Goal: Task Accomplishment & Management: Use online tool/utility

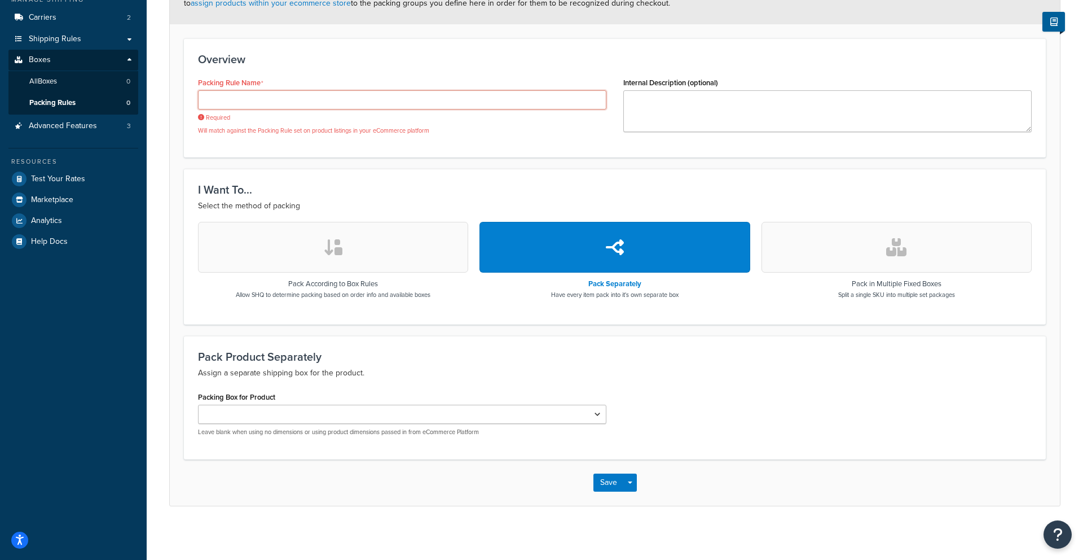
click at [488, 95] on input "Packing Rule Name" at bounding box center [402, 99] width 408 height 19
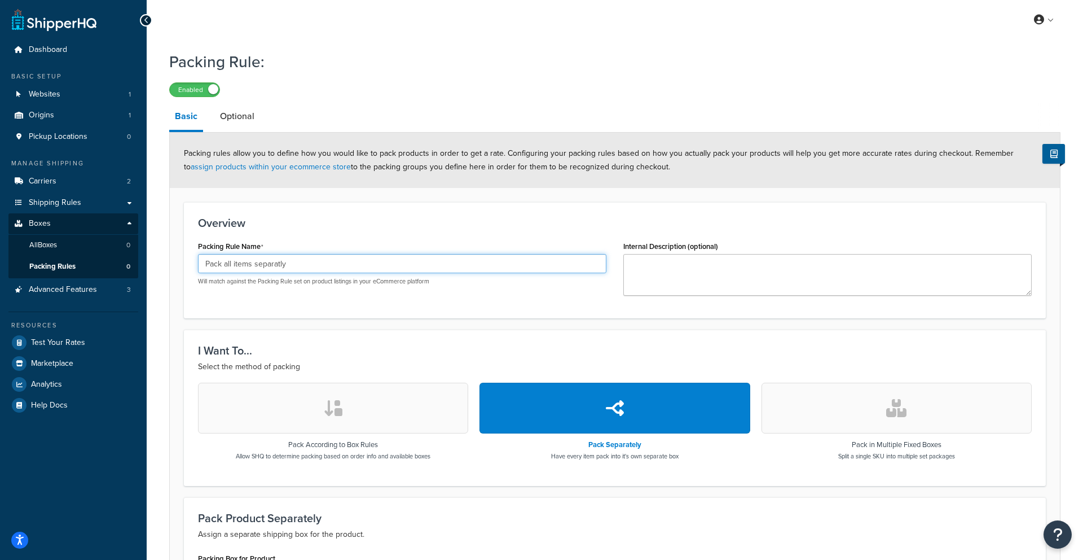
click at [279, 262] on input "Pack all items separatly" at bounding box center [402, 263] width 408 height 19
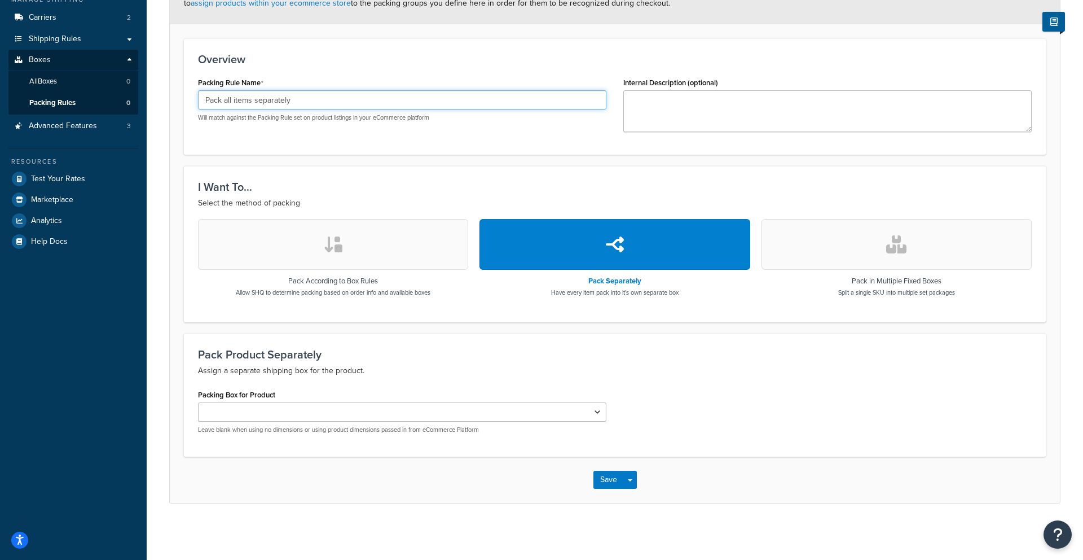
type input "Pack all items separately"
click at [606, 487] on button "Save" at bounding box center [608, 479] width 30 height 18
click at [599, 477] on button "Save" at bounding box center [608, 479] width 30 height 18
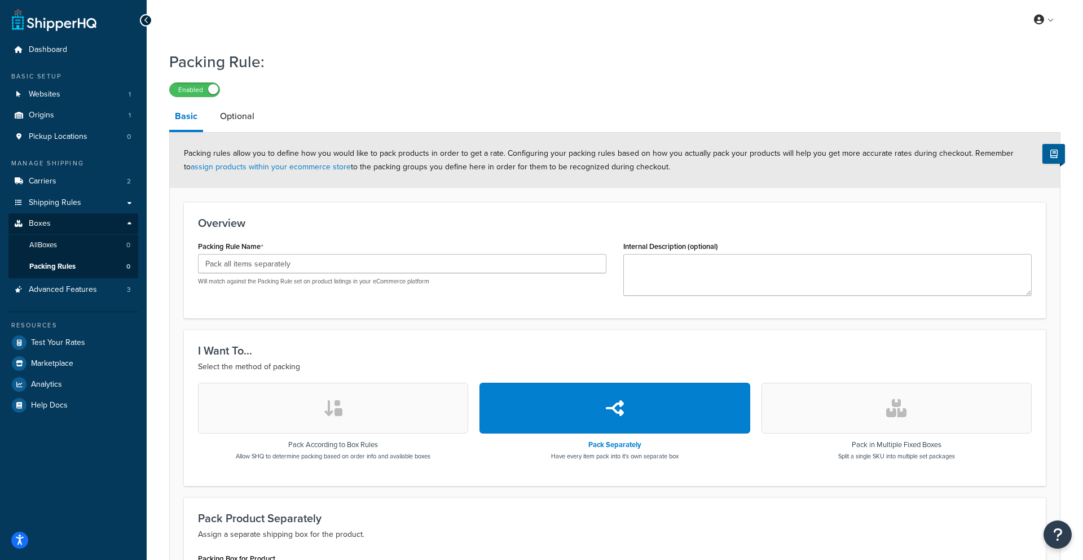
click at [69, 192] on li "Shipping Rules Shipping Rules All Shipping Rules 3 Shipping Zones 4 Shipping Gr…" at bounding box center [73, 202] width 130 height 21
click at [78, 209] on link "Shipping Rules" at bounding box center [73, 202] width 130 height 21
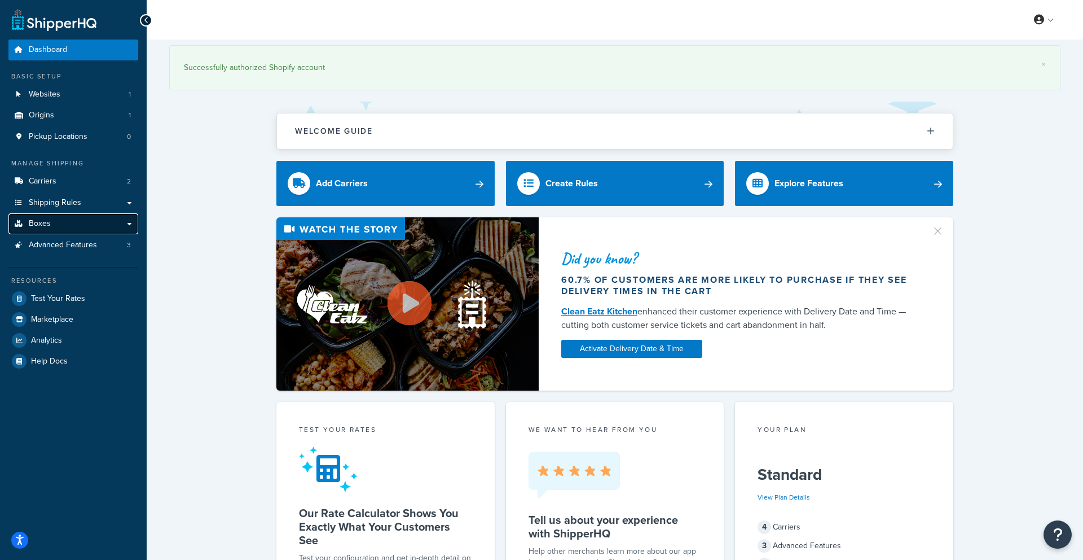
click at [61, 230] on link "Boxes" at bounding box center [73, 223] width 130 height 21
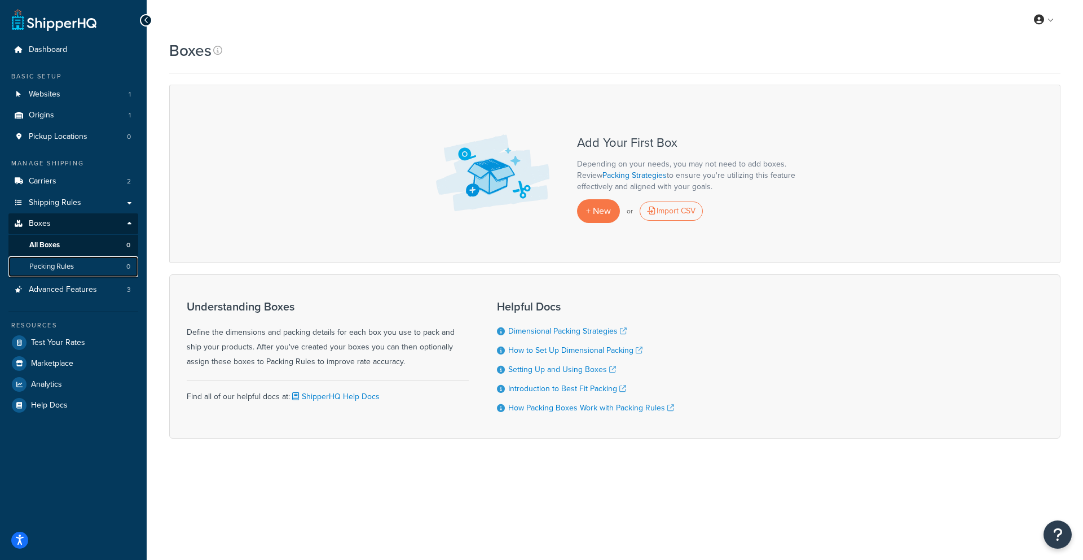
click at [67, 269] on span "Packing Rules" at bounding box center [51, 267] width 45 height 10
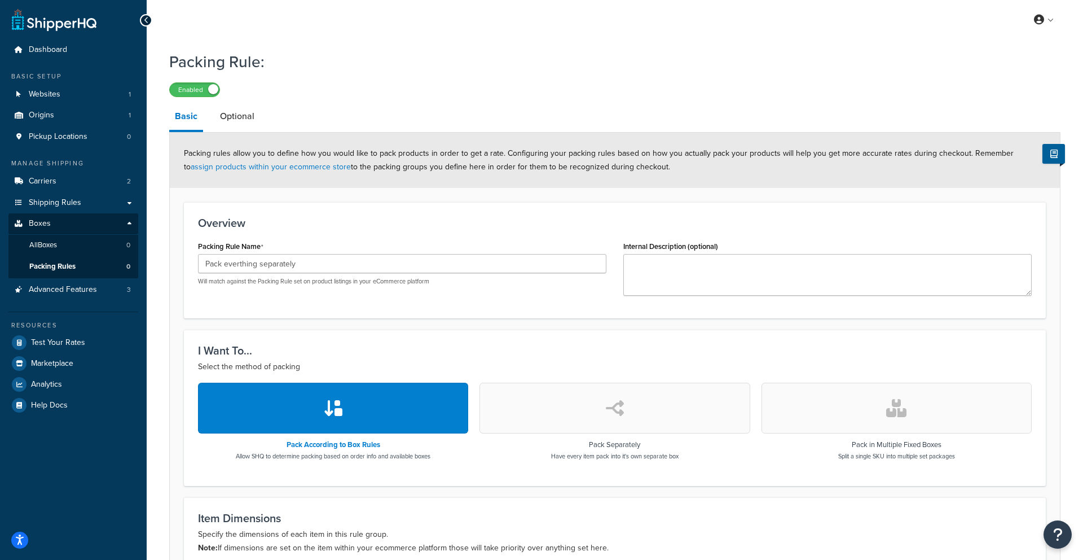
click at [239, 262] on input "Pack everthing separately" at bounding box center [402, 263] width 408 height 19
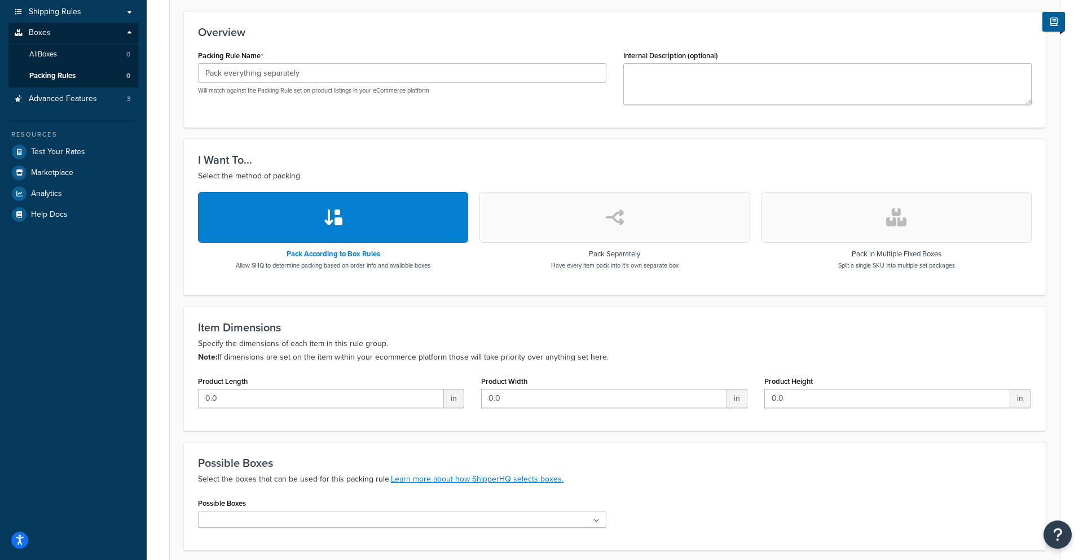
type input "Pack everything separately"
click at [597, 245] on div "Pack Separately Have every item pack into it's own separate box" at bounding box center [614, 230] width 270 height 77
click at [602, 222] on button "button" at bounding box center [614, 217] width 270 height 51
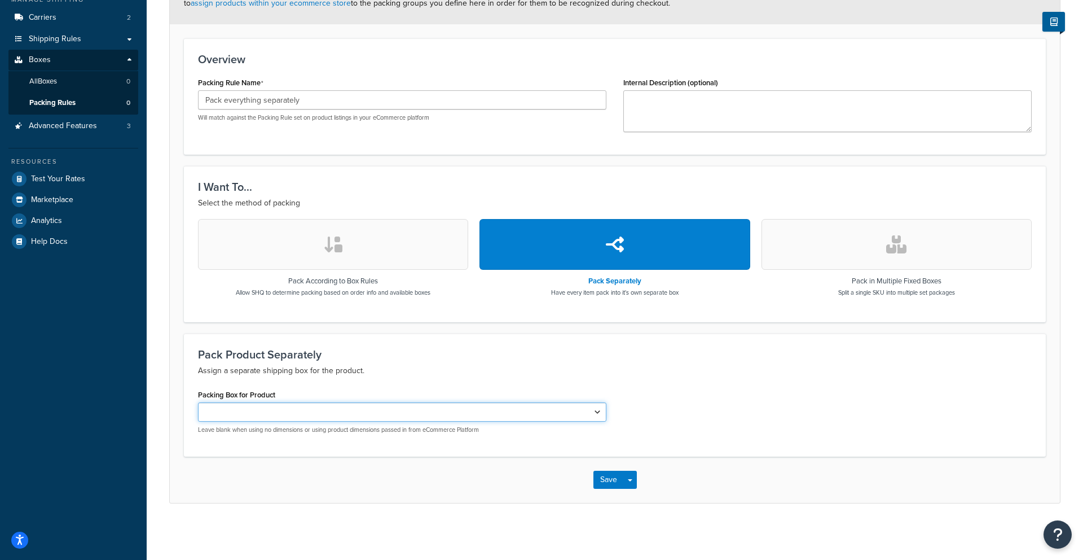
click at [478, 417] on select "Packing Box for Product" at bounding box center [402, 411] width 408 height 19
click at [607, 476] on button "Save" at bounding box center [608, 479] width 30 height 18
